Goal: Transaction & Acquisition: Purchase product/service

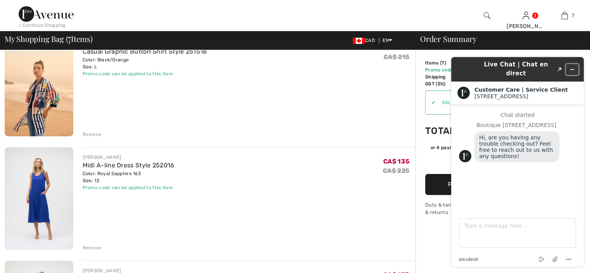
click at [573, 67] on icon "Minimize widget" at bounding box center [571, 69] width 5 height 5
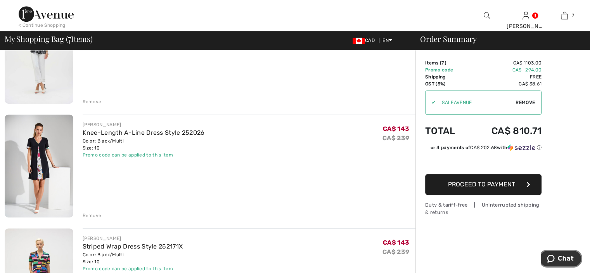
scroll to position [465, 0]
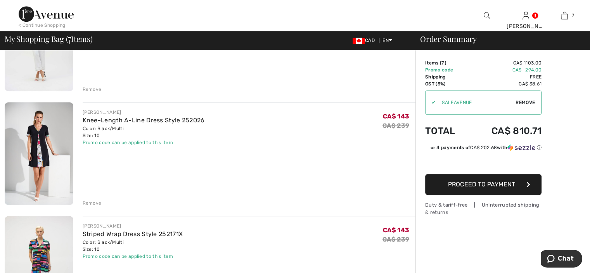
click at [88, 204] on div "Remove" at bounding box center [92, 202] width 19 height 7
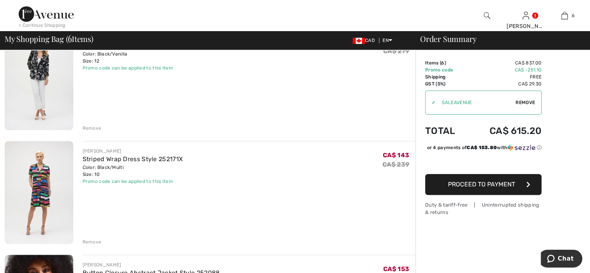
scroll to position [582, 0]
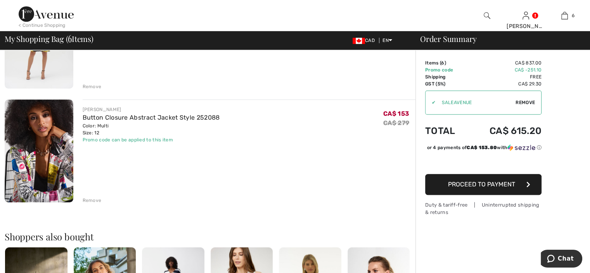
click at [87, 199] on div "Remove" at bounding box center [92, 200] width 19 height 7
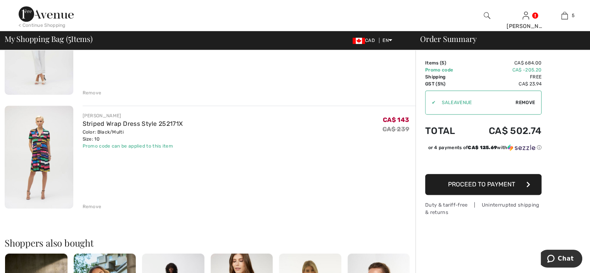
scroll to position [465, 0]
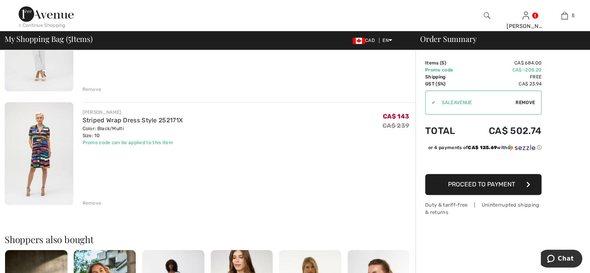
click at [95, 200] on div "Remove" at bounding box center [92, 202] width 19 height 7
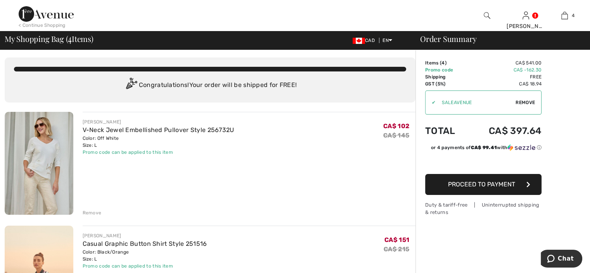
scroll to position [0, 0]
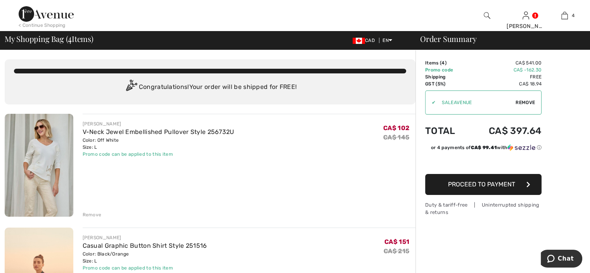
click at [492, 187] on span "Proceed to Payment" at bounding box center [481, 183] width 67 height 7
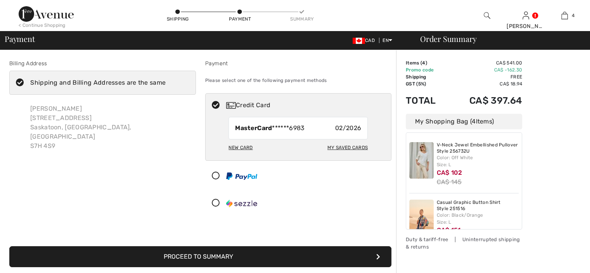
checkbox input "true"
click at [215, 205] on icon at bounding box center [215, 203] width 21 height 8
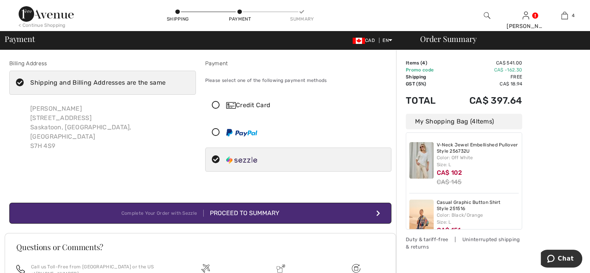
click at [314, 212] on button "Complete Your Order with Sezzle Proceed to Summary" at bounding box center [200, 212] width 382 height 21
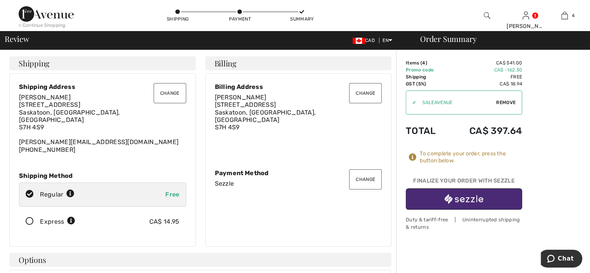
click at [174, 96] on button "Change" at bounding box center [170, 93] width 33 height 20
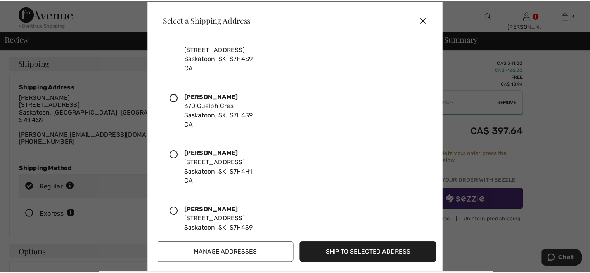
scroll to position [45, 0]
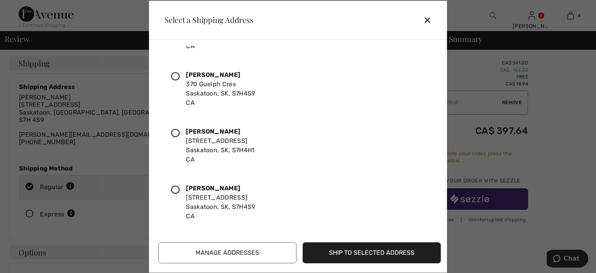
click at [177, 129] on icon at bounding box center [175, 133] width 9 height 9
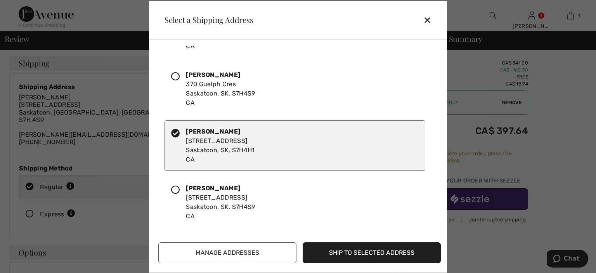
click at [360, 250] on button "Ship to Selected Address" at bounding box center [371, 252] width 138 height 21
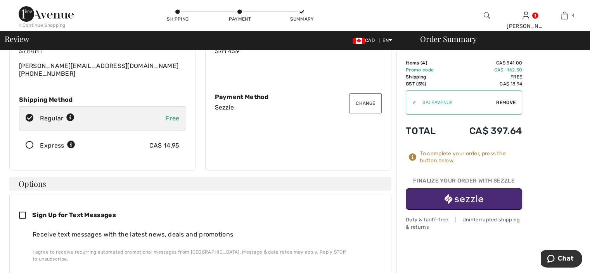
scroll to position [116, 0]
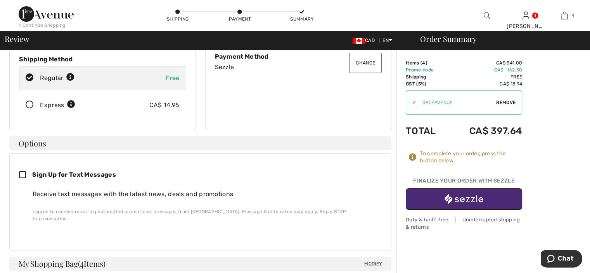
click at [23, 171] on icon at bounding box center [25, 175] width 13 height 8
checkbox input "true"
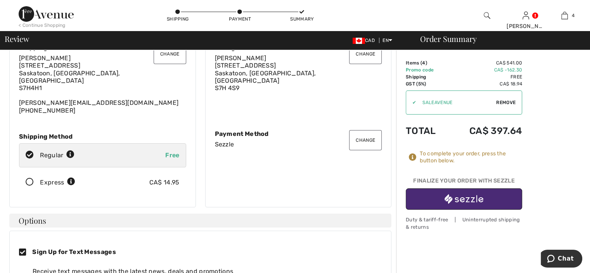
scroll to position [39, 0]
click at [470, 195] on img "button" at bounding box center [463, 199] width 39 height 10
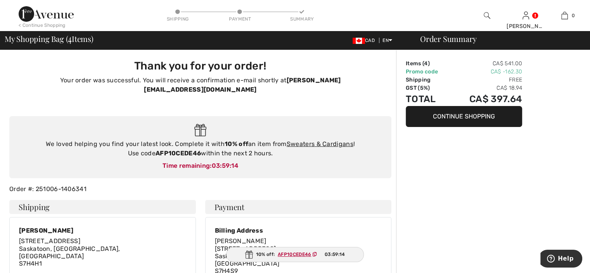
type input "Celena Komarnicki"
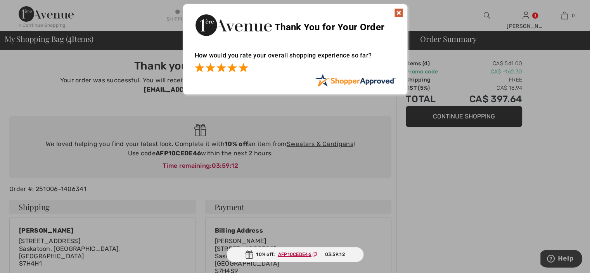
click at [245, 66] on span at bounding box center [242, 67] width 9 height 9
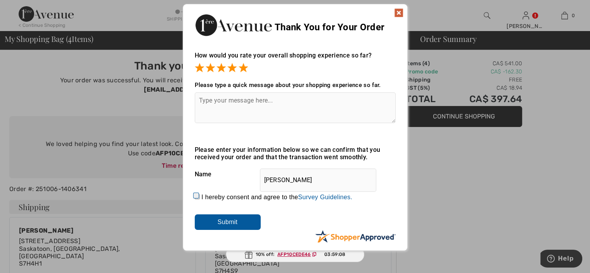
drag, startPoint x: 195, startPoint y: 193, endPoint x: 208, endPoint y: 199, distance: 14.1
click at [196, 194] on input "I hereby consent and agree to the By submitting a review, you grant permission …" at bounding box center [197, 196] width 5 height 5
checkbox input "true"
click at [234, 218] on input "Submit" at bounding box center [228, 222] width 66 height 16
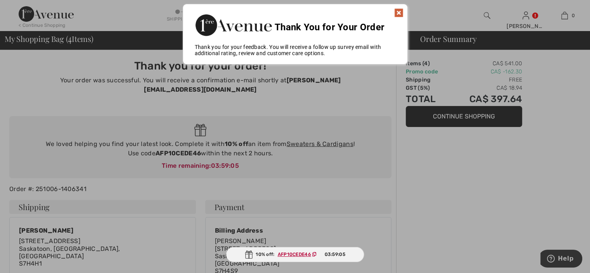
click at [397, 15] on img at bounding box center [398, 12] width 9 height 9
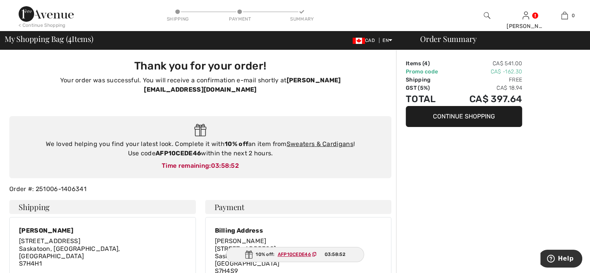
click at [36, 25] on div "< Continue Shopping" at bounding box center [42, 25] width 47 height 7
